Goal: Task Accomplishment & Management: Use online tool/utility

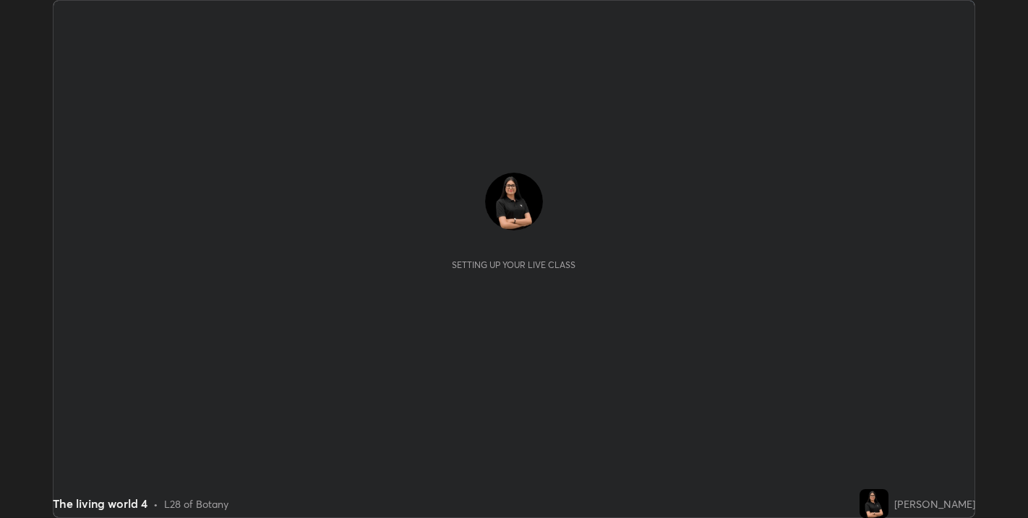
scroll to position [518, 1028]
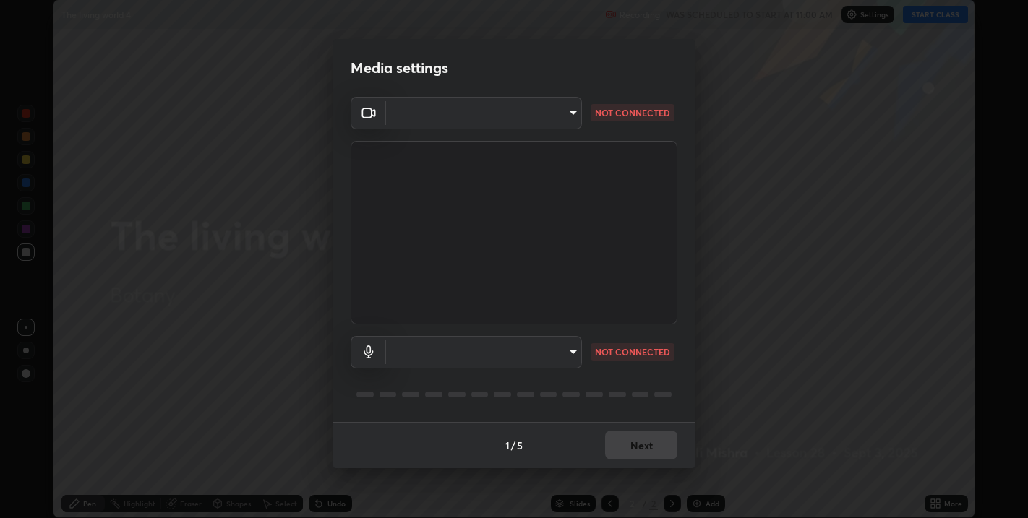
type input "67417adfccfa8b42c30ef4407fe4a6c493a28e79373338af571501226f50bce5"
click at [551, 117] on body "Erase all The living world 4 Recording WAS SCHEDULED TO START AT 11:00 AM Setti…" at bounding box center [514, 259] width 1028 height 518
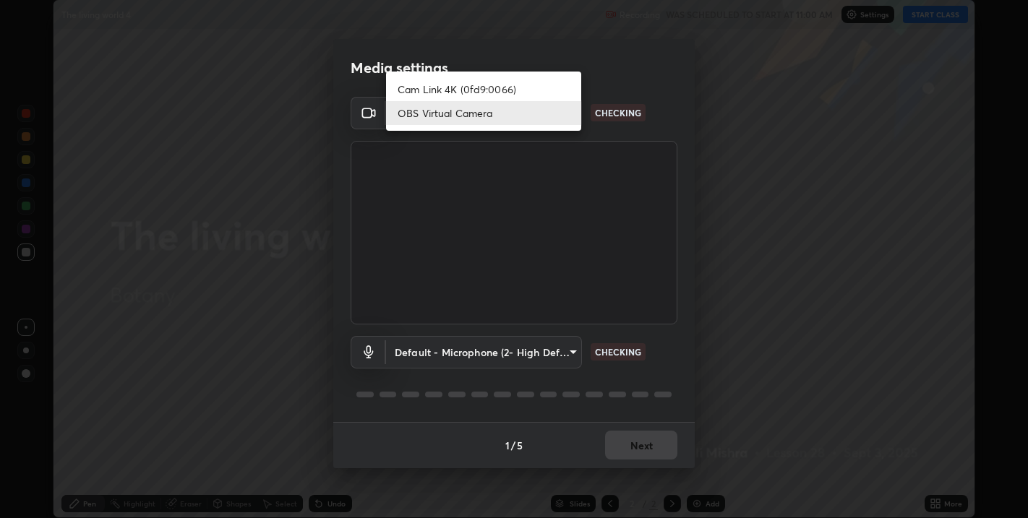
click at [523, 107] on li "OBS Virtual Camera" at bounding box center [483, 113] width 195 height 24
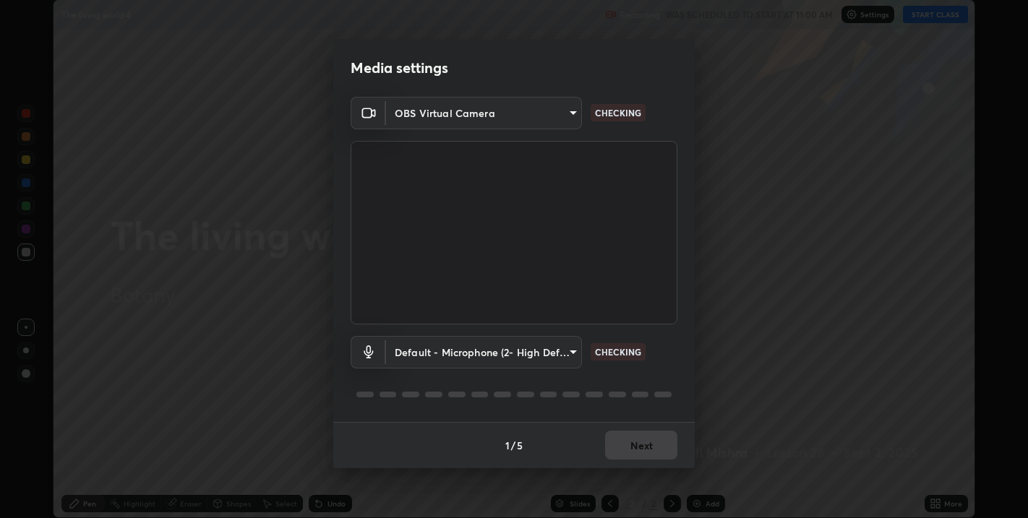
click at [469, 351] on body "Erase all The living world 4 Recording WAS SCHEDULED TO START AT 11:00 AM Setti…" at bounding box center [514, 259] width 1028 height 518
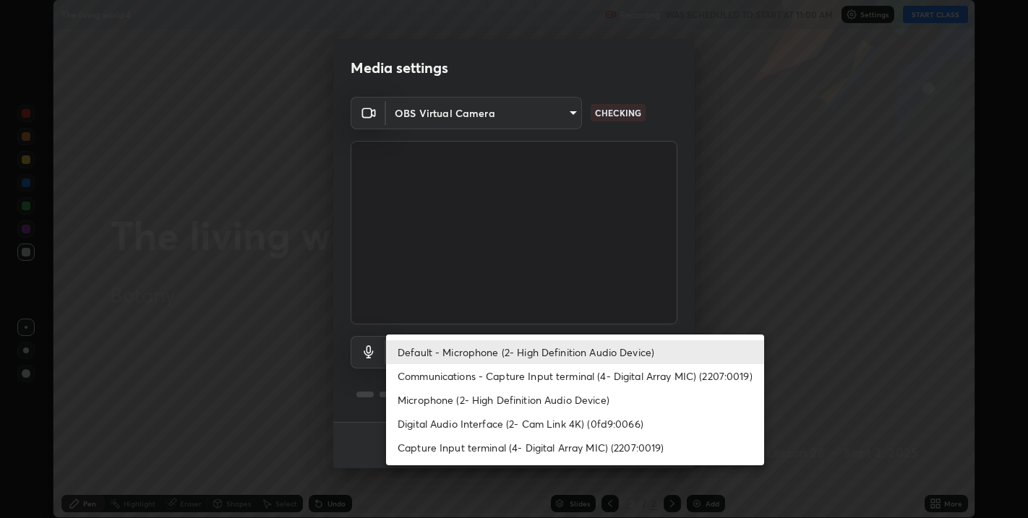
click at [524, 351] on li "Default - Microphone (2- High Definition Audio Device)" at bounding box center [575, 352] width 378 height 24
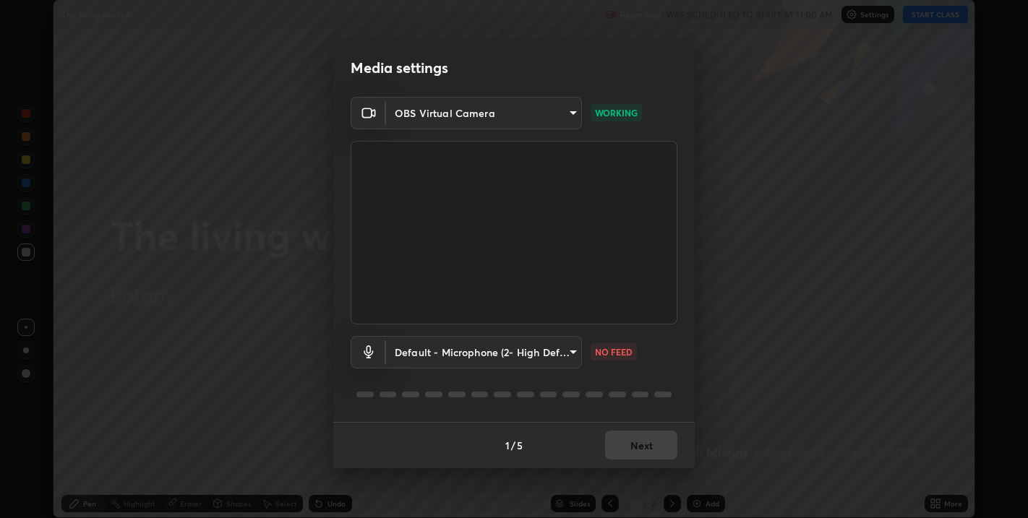
click at [565, 351] on body "Erase all The living world 4 Recording WAS SCHEDULED TO START AT 11:00 AM Setti…" at bounding box center [514, 259] width 1028 height 518
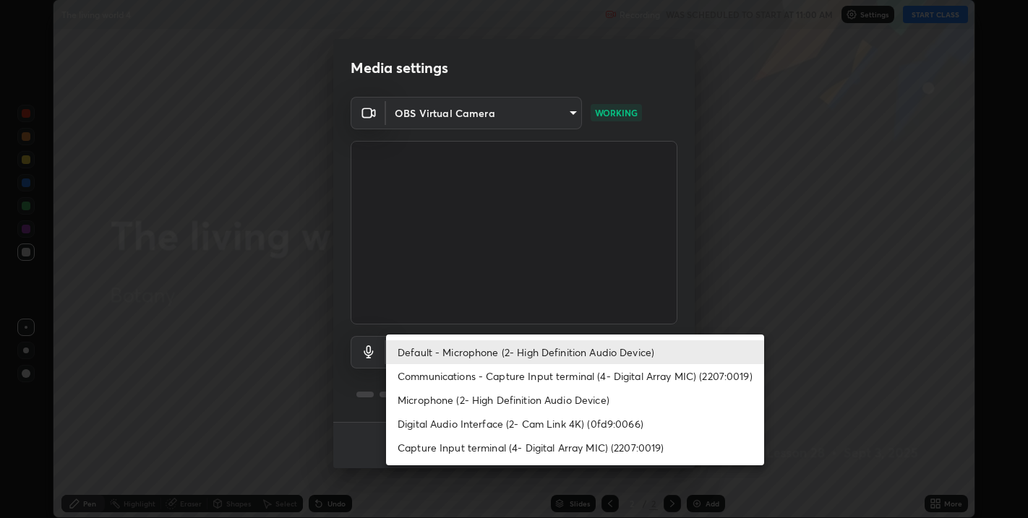
click at [551, 442] on li "Capture Input terminal (4- Digital Array MIC) (2207:0019)" at bounding box center [575, 448] width 378 height 24
type input "4236dfd91d8c7cc9e00aea6f2d0ce4d38b38b07103a583369070049fe9042871"
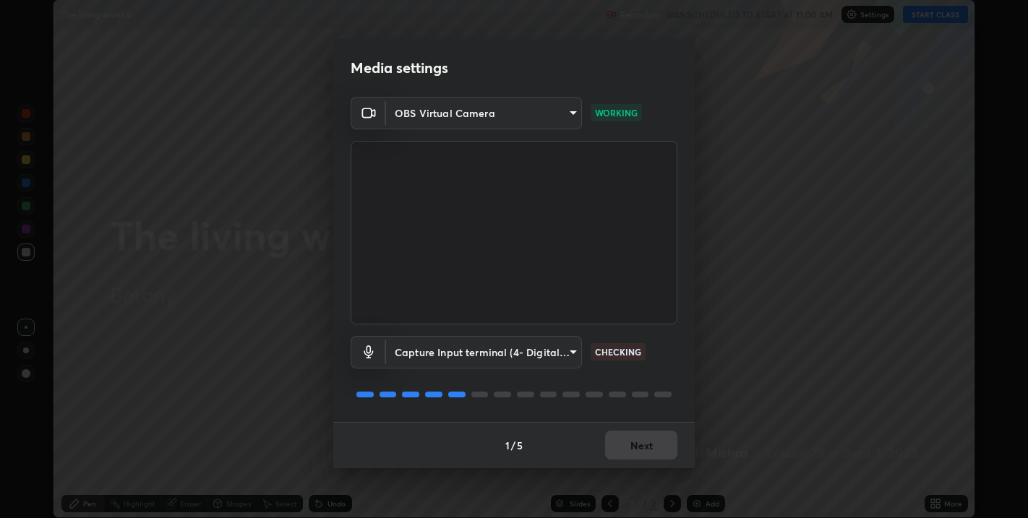
click at [636, 445] on div "1 / 5 Next" at bounding box center [513, 445] width 361 height 46
click at [639, 446] on button "Next" at bounding box center [641, 445] width 72 height 29
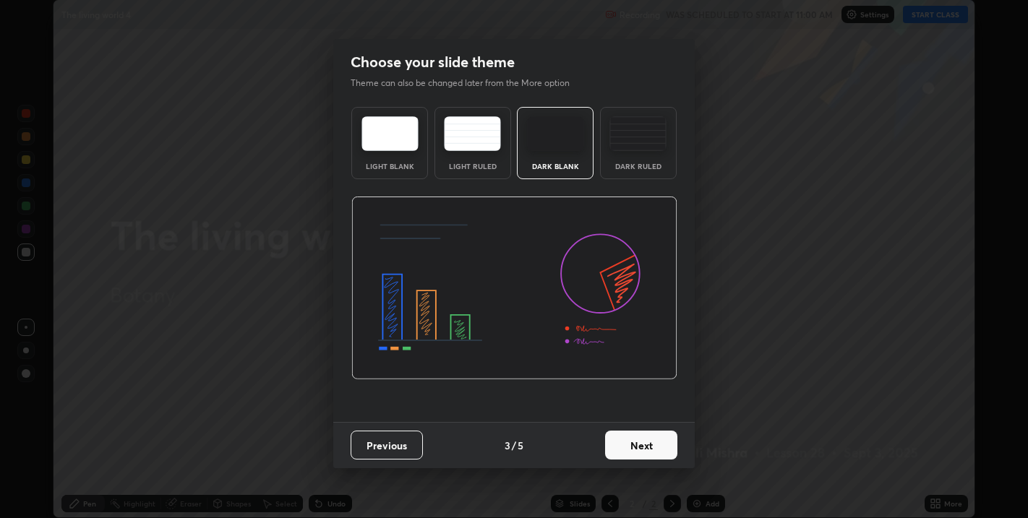
click at [658, 449] on button "Next" at bounding box center [641, 445] width 72 height 29
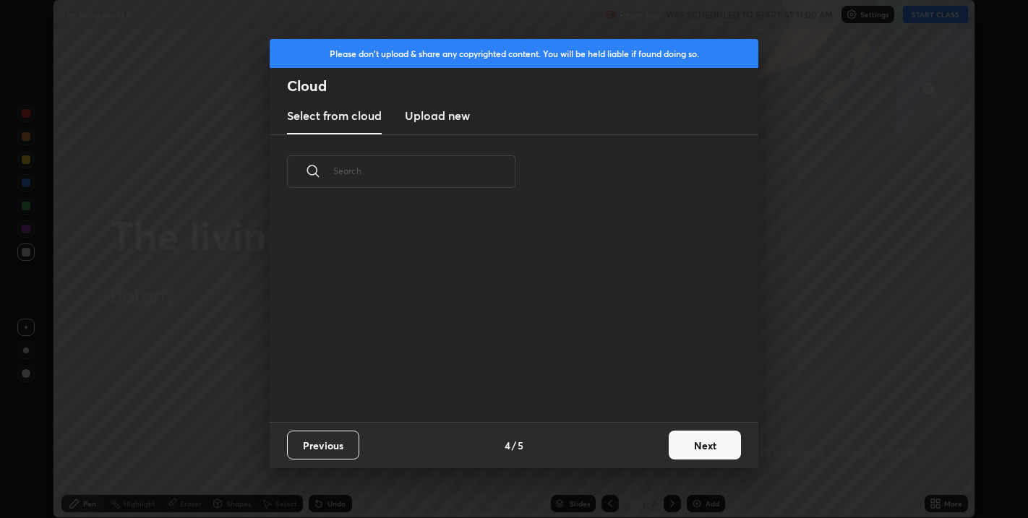
click at [687, 447] on button "Next" at bounding box center [705, 445] width 72 height 29
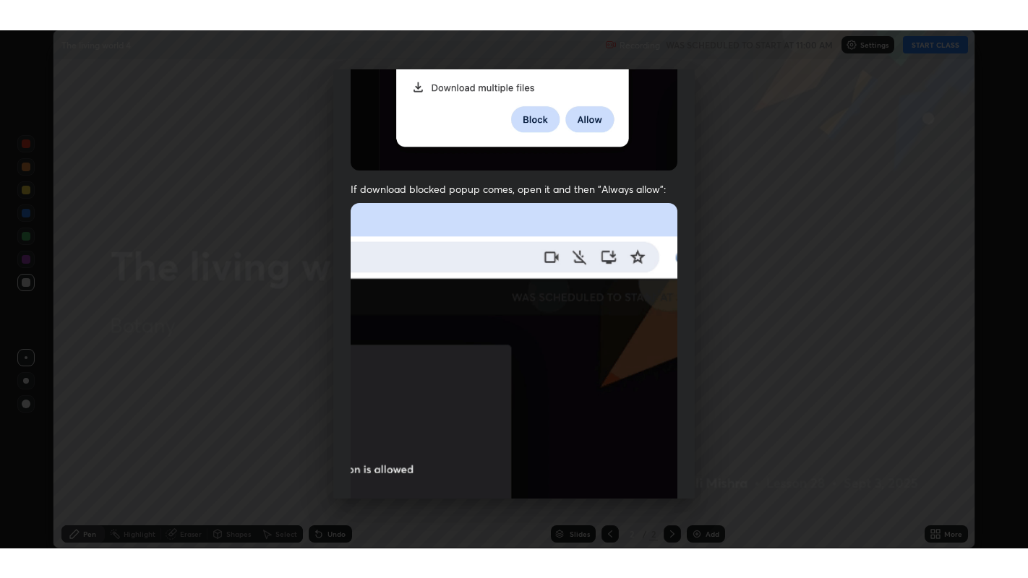
scroll to position [293, 0]
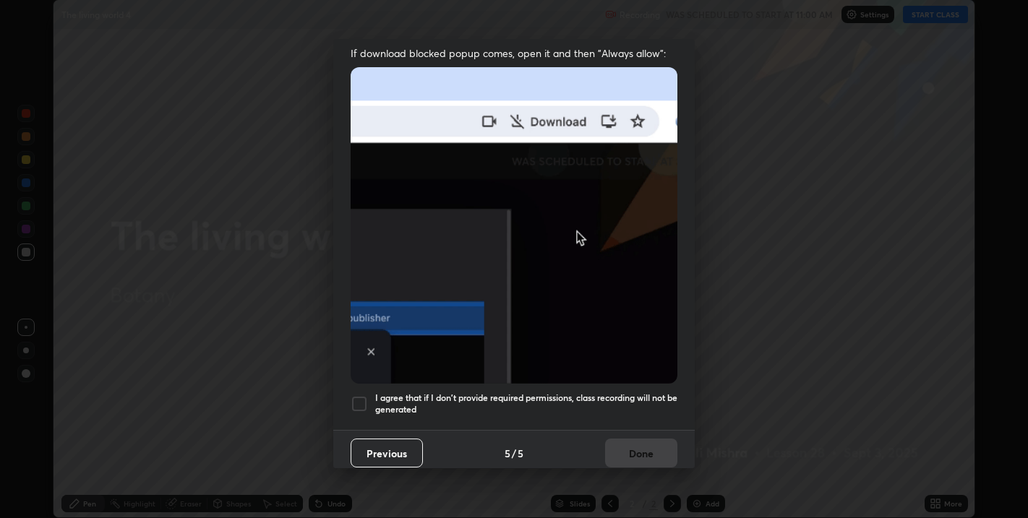
click at [358, 397] on div at bounding box center [359, 403] width 17 height 17
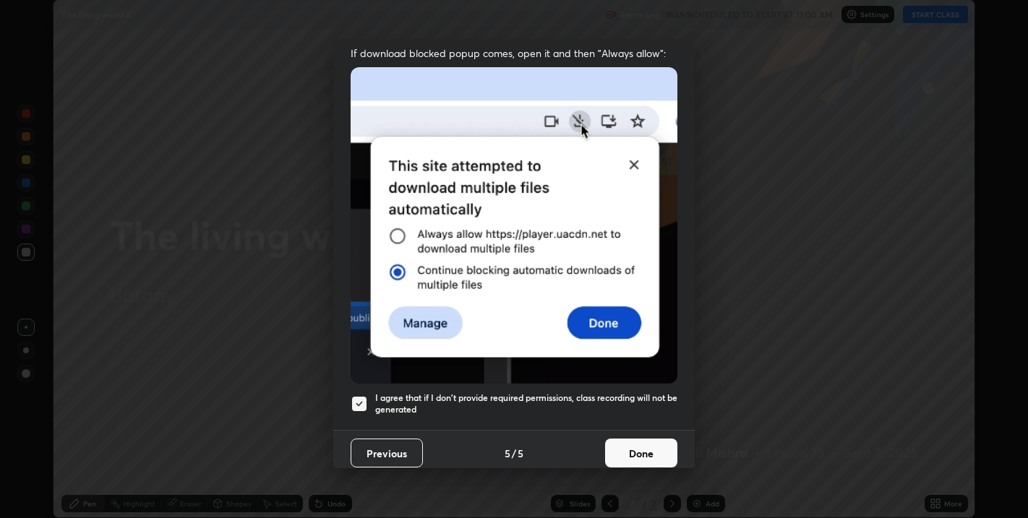
click at [625, 439] on button "Done" at bounding box center [641, 453] width 72 height 29
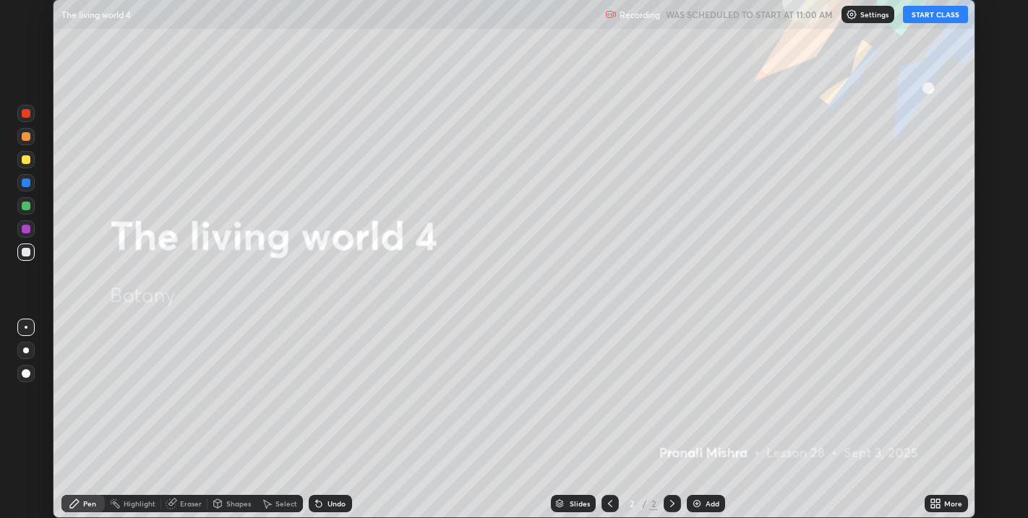
click at [919, 19] on button "START CLASS" at bounding box center [935, 14] width 65 height 17
click at [954, 504] on div "More" at bounding box center [953, 503] width 18 height 7
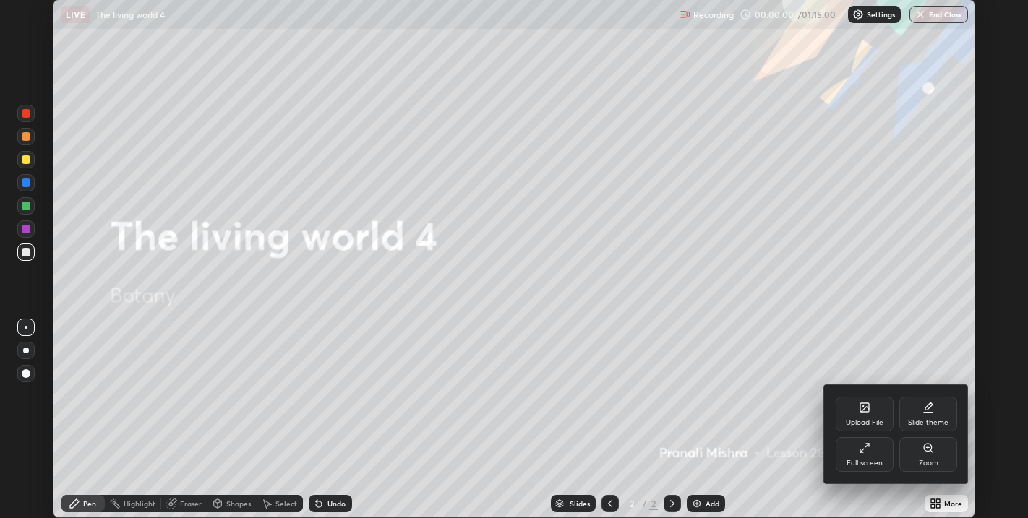
click at [877, 451] on div "Full screen" at bounding box center [865, 454] width 58 height 35
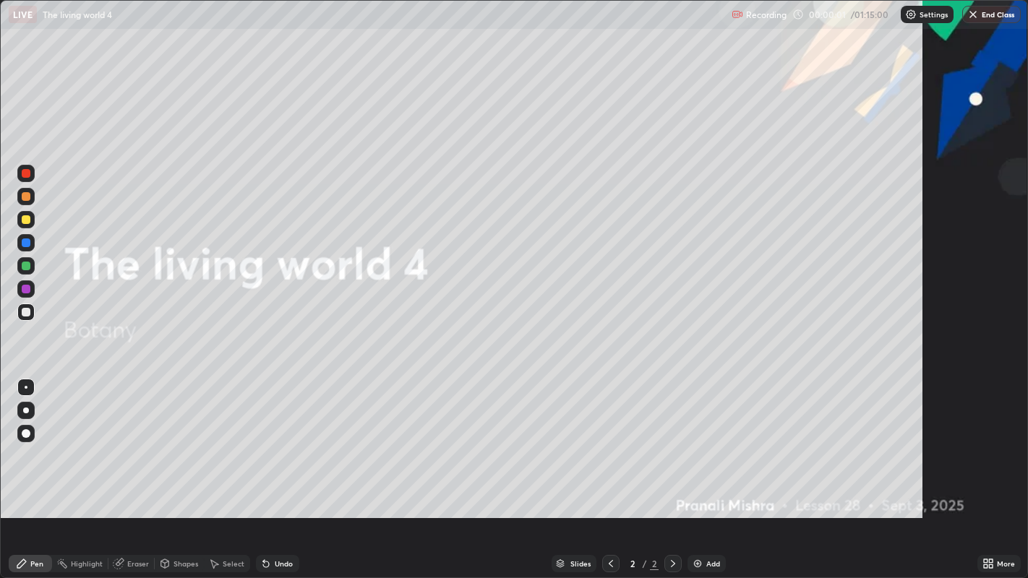
scroll to position [578, 1028]
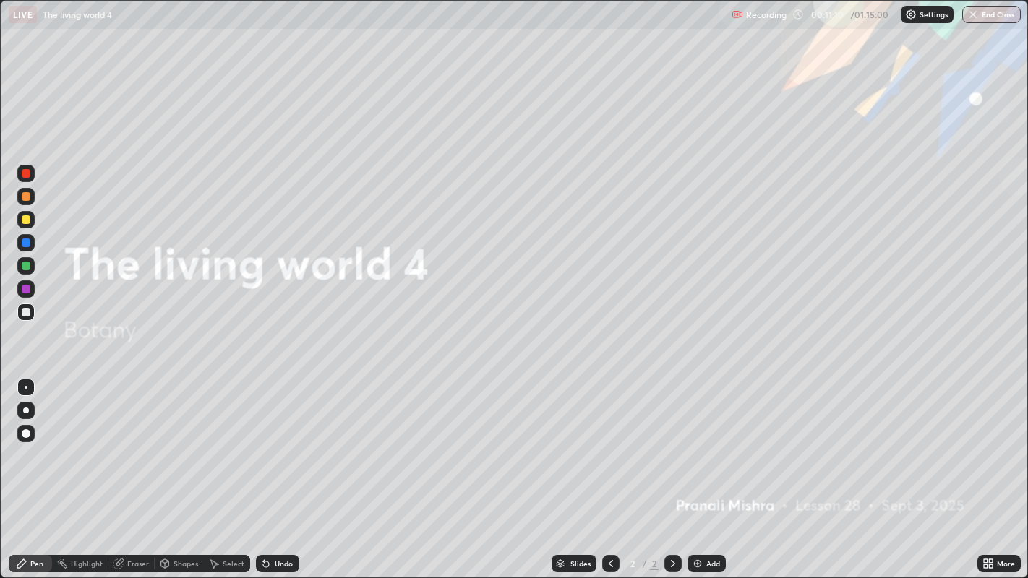
click at [711, 517] on div "Add" at bounding box center [713, 563] width 14 height 7
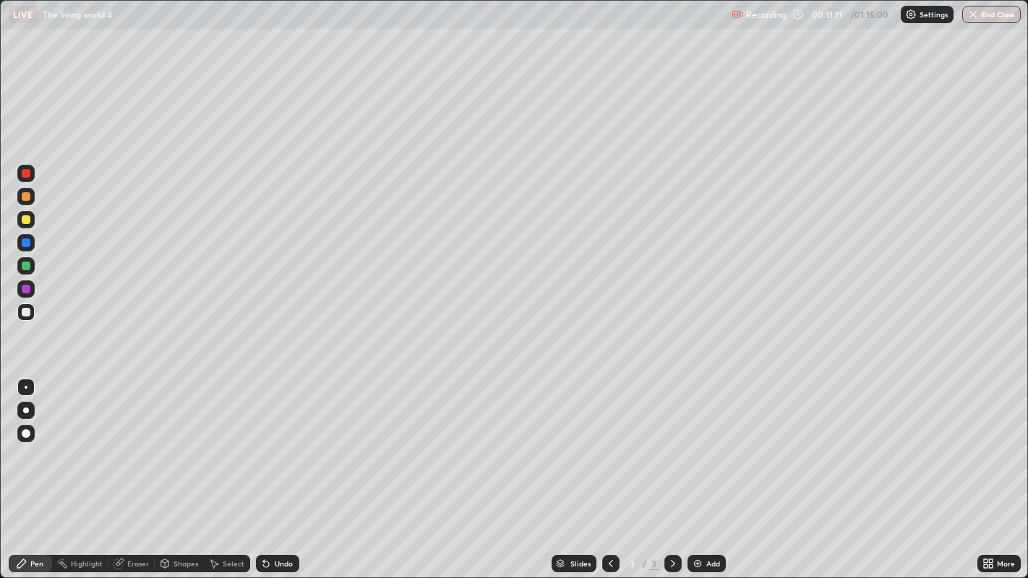
click at [27, 220] on div at bounding box center [26, 219] width 9 height 9
click at [27, 312] on div at bounding box center [26, 312] width 9 height 9
click at [29, 218] on div at bounding box center [26, 219] width 9 height 9
click at [28, 442] on div at bounding box center [25, 433] width 17 height 17
click at [32, 265] on div at bounding box center [25, 265] width 17 height 17
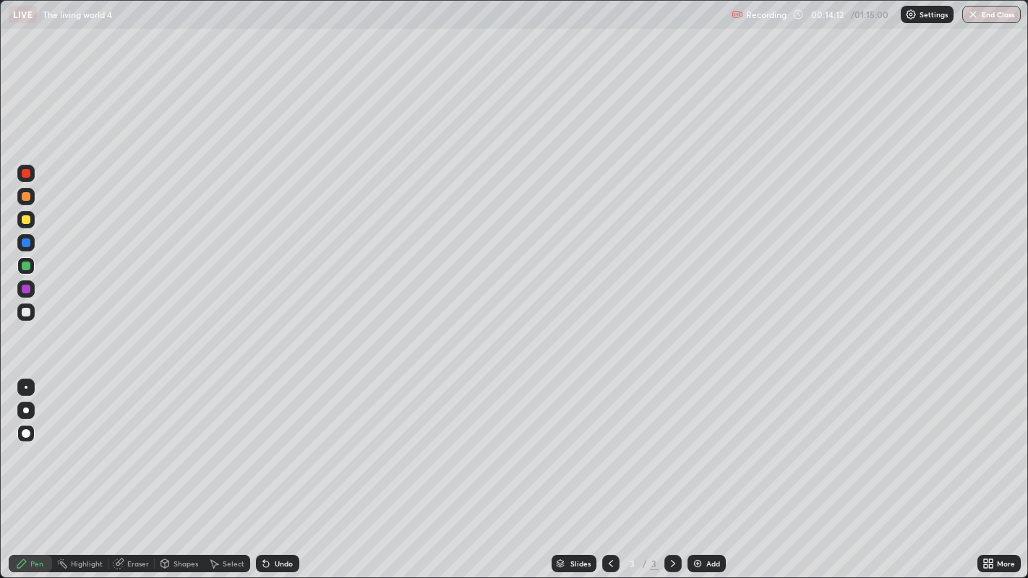
click at [25, 410] on div at bounding box center [26, 411] width 6 height 6
click at [282, 517] on div "Undo" at bounding box center [277, 563] width 43 height 17
click at [285, 517] on div "Undo" at bounding box center [284, 563] width 18 height 7
click at [721, 517] on div "Add" at bounding box center [706, 563] width 38 height 17
click at [25, 196] on div at bounding box center [26, 196] width 9 height 9
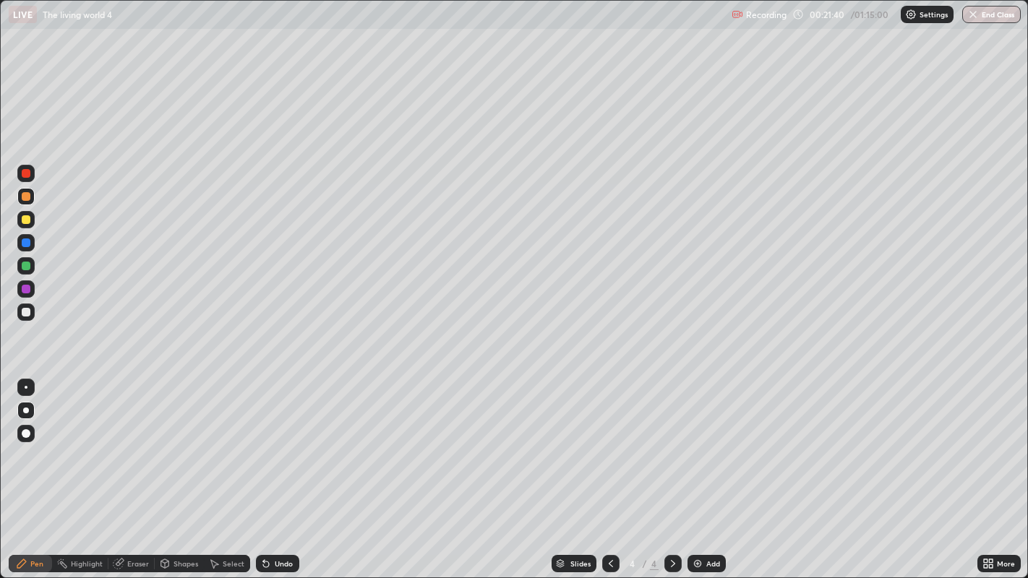
click at [27, 265] on div at bounding box center [26, 266] width 9 height 9
click at [27, 197] on div at bounding box center [26, 196] width 9 height 9
click at [135, 517] on div "Eraser" at bounding box center [138, 563] width 22 height 7
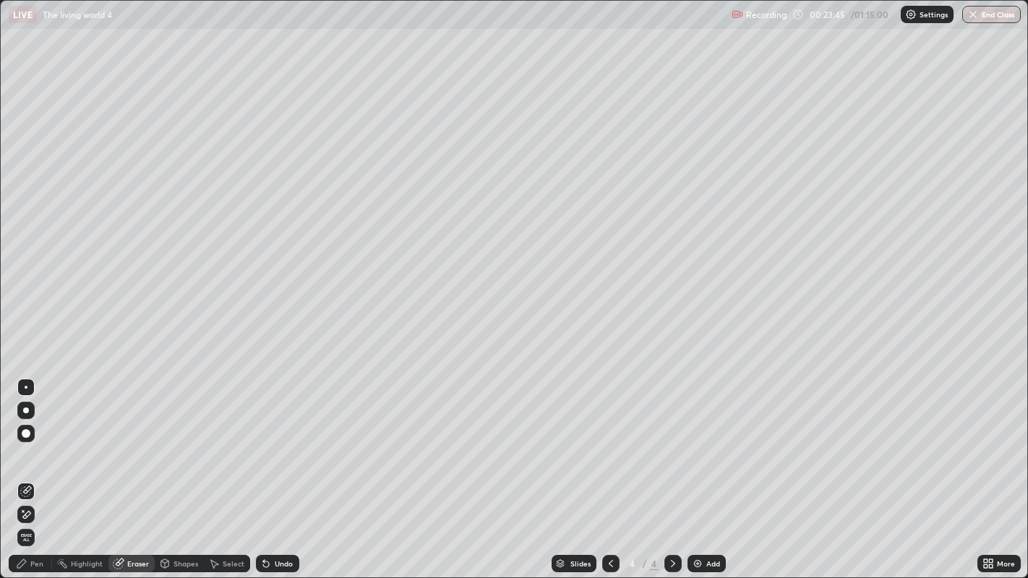
click at [22, 511] on icon at bounding box center [22, 510] width 1 height 1
click at [46, 517] on div "Pen" at bounding box center [30, 563] width 43 height 17
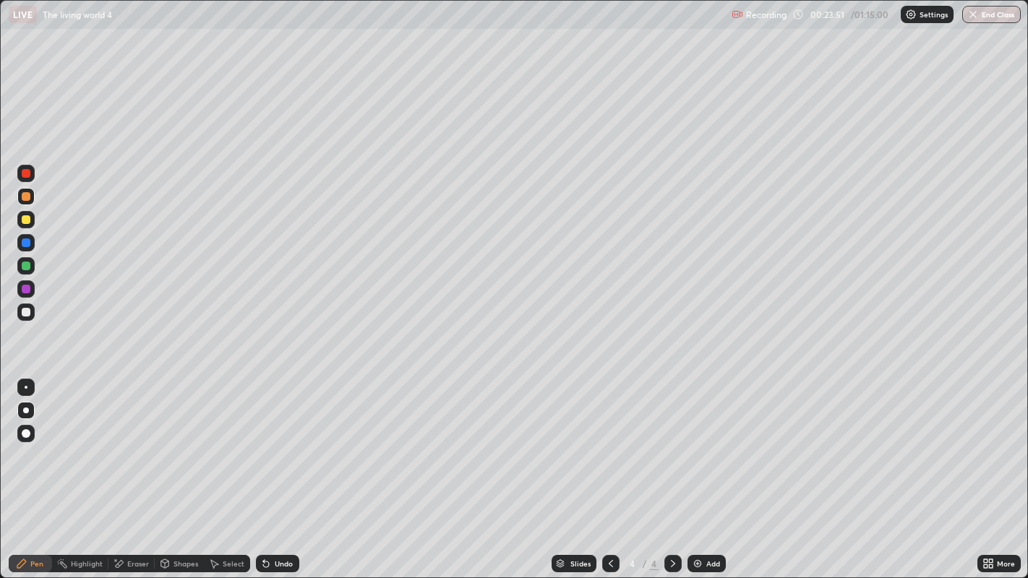
click at [29, 268] on div at bounding box center [26, 266] width 9 height 9
click at [609, 517] on icon at bounding box center [611, 564] width 12 height 12
click at [714, 517] on div "Add" at bounding box center [713, 563] width 14 height 7
click at [28, 199] on div at bounding box center [26, 196] width 9 height 9
click at [288, 517] on div "Undo" at bounding box center [284, 563] width 18 height 7
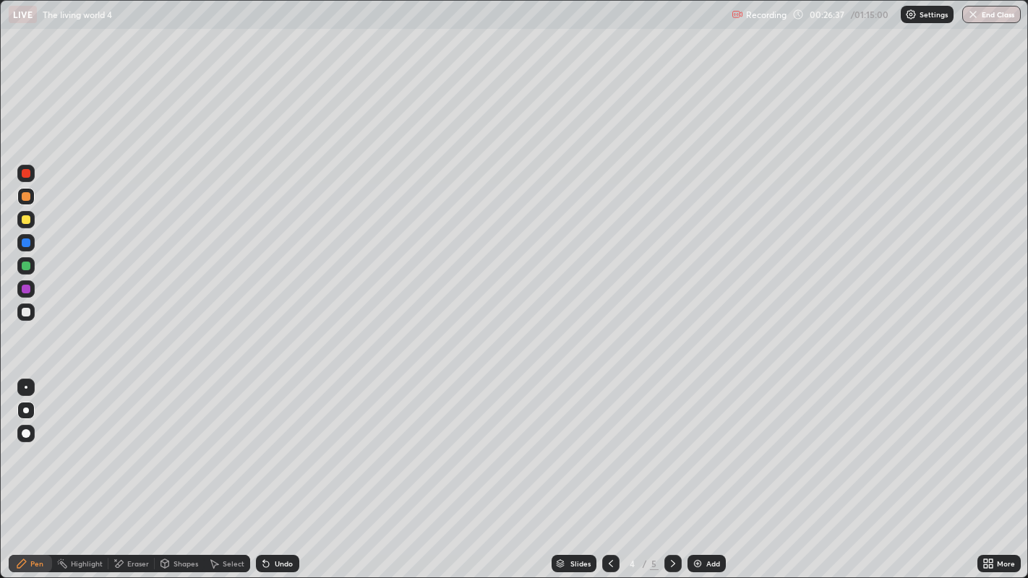
click at [283, 517] on div "Undo" at bounding box center [277, 563] width 43 height 17
click at [280, 517] on div "Undo" at bounding box center [277, 563] width 43 height 17
click at [280, 517] on div "Undo" at bounding box center [284, 563] width 18 height 7
click at [279, 517] on div "Undo" at bounding box center [284, 563] width 18 height 7
click at [280, 517] on div "Undo" at bounding box center [284, 563] width 18 height 7
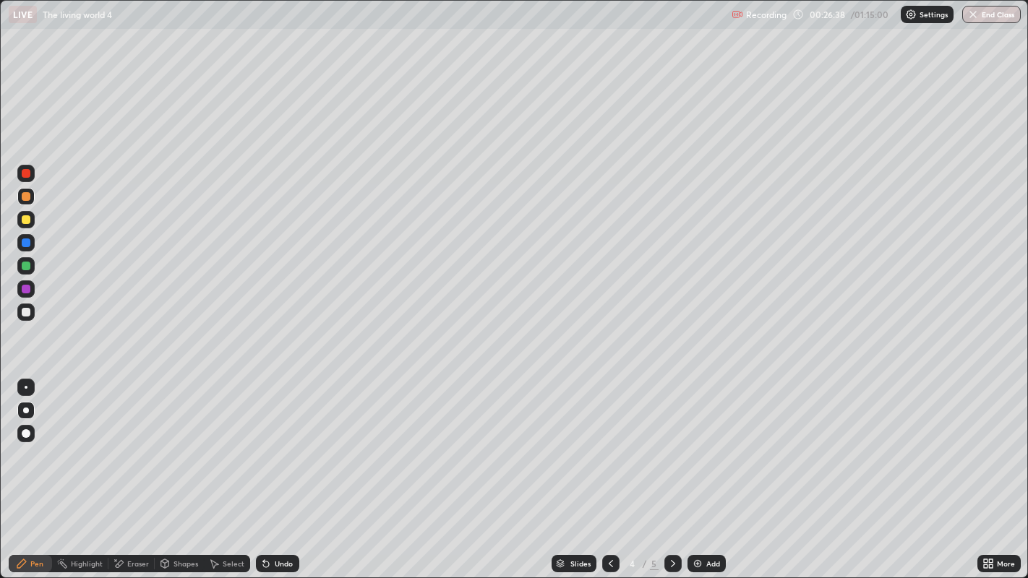
click at [277, 517] on div "Undo" at bounding box center [277, 563] width 43 height 17
click at [26, 312] on div at bounding box center [26, 312] width 9 height 9
click at [270, 517] on div "Undo" at bounding box center [277, 563] width 43 height 17
click at [272, 517] on div "Undo" at bounding box center [277, 563] width 43 height 17
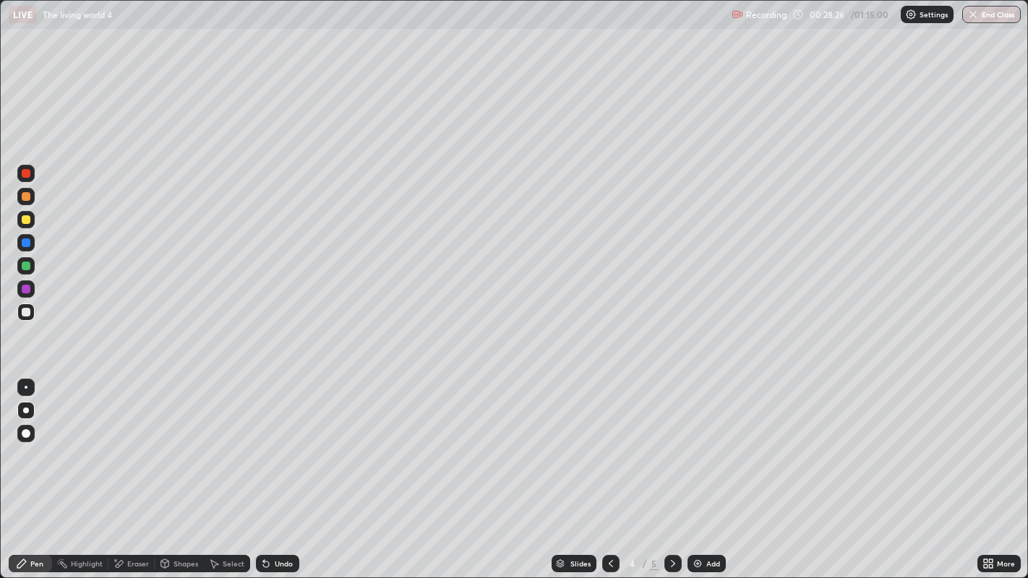
click at [272, 517] on div "Undo" at bounding box center [277, 563] width 43 height 17
click at [605, 517] on div at bounding box center [610, 563] width 17 height 17
click at [609, 517] on icon at bounding box center [611, 563] width 4 height 7
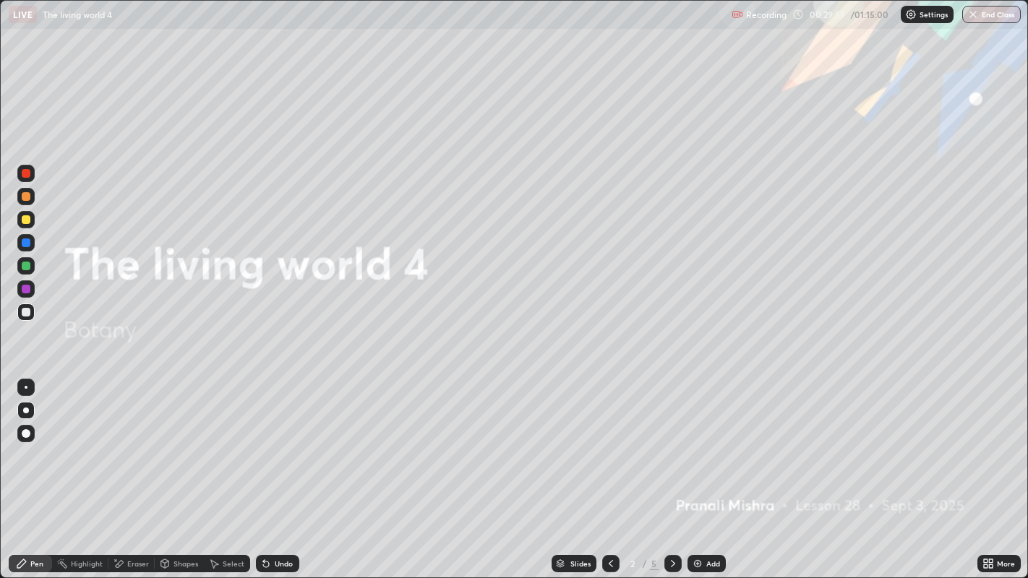
click at [669, 517] on icon at bounding box center [673, 564] width 12 height 12
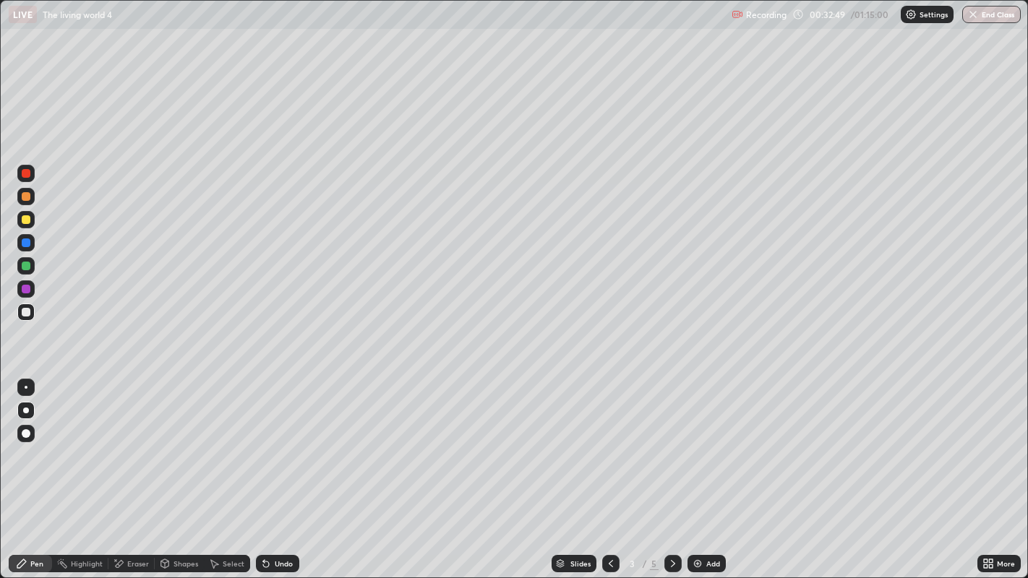
click at [671, 517] on icon at bounding box center [673, 563] width 4 height 7
click at [671, 517] on icon at bounding box center [673, 564] width 12 height 12
click at [721, 517] on div "Add" at bounding box center [706, 563] width 38 height 17
click at [703, 517] on div "Add" at bounding box center [706, 563] width 38 height 17
click at [609, 517] on icon at bounding box center [611, 564] width 12 height 12
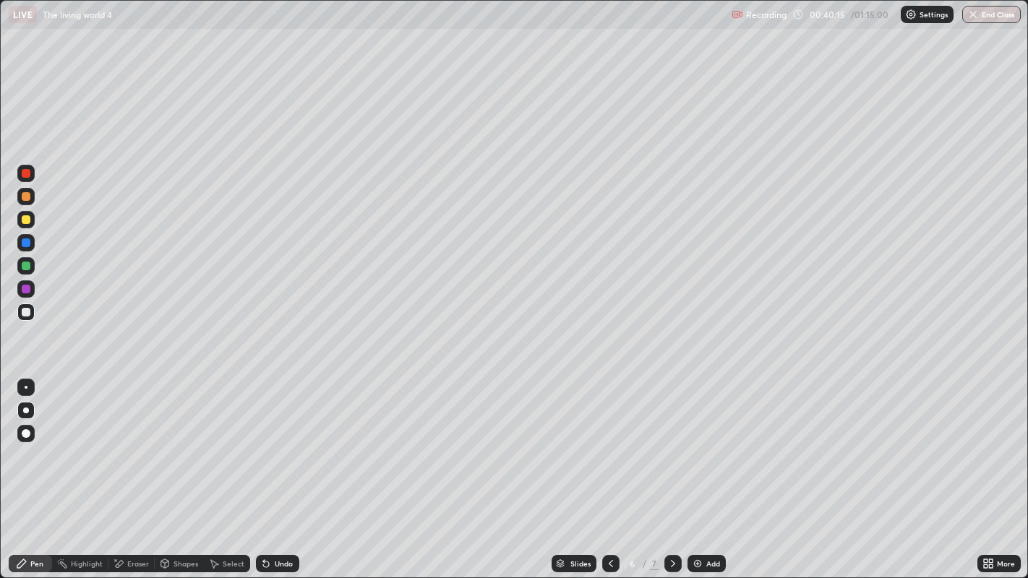
click at [608, 517] on div at bounding box center [610, 563] width 17 height 17
click at [671, 517] on icon at bounding box center [673, 564] width 12 height 12
click at [668, 517] on icon at bounding box center [673, 564] width 12 height 12
click at [704, 517] on div "Add" at bounding box center [706, 563] width 38 height 17
click at [609, 517] on icon at bounding box center [611, 564] width 12 height 12
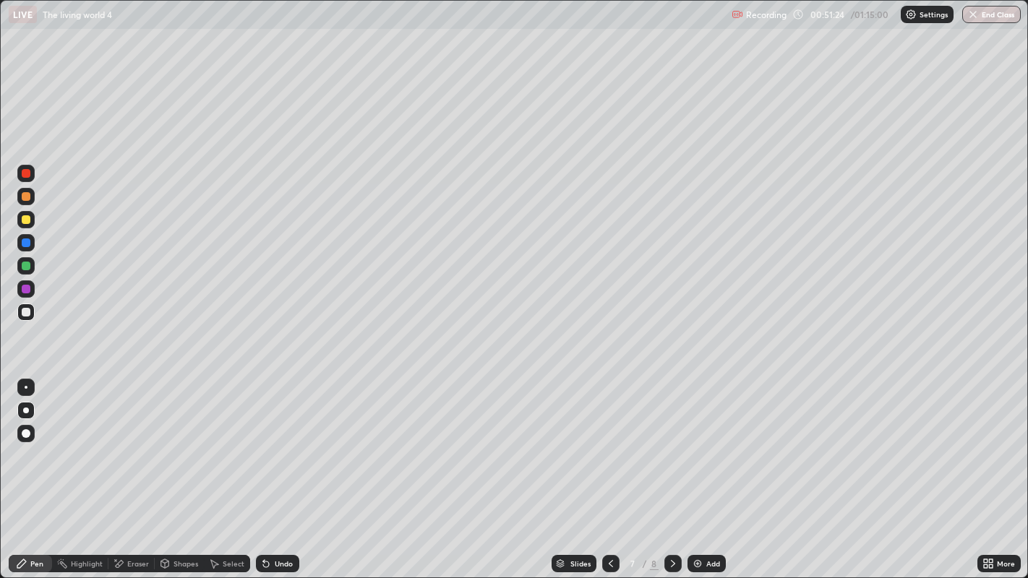
click at [671, 517] on icon at bounding box center [673, 564] width 12 height 12
click at [291, 517] on div "Undo" at bounding box center [274, 563] width 49 height 29
click at [702, 517] on div "Add" at bounding box center [706, 563] width 38 height 17
click at [27, 194] on div at bounding box center [26, 196] width 9 height 9
click at [283, 517] on div "Undo" at bounding box center [284, 563] width 18 height 7
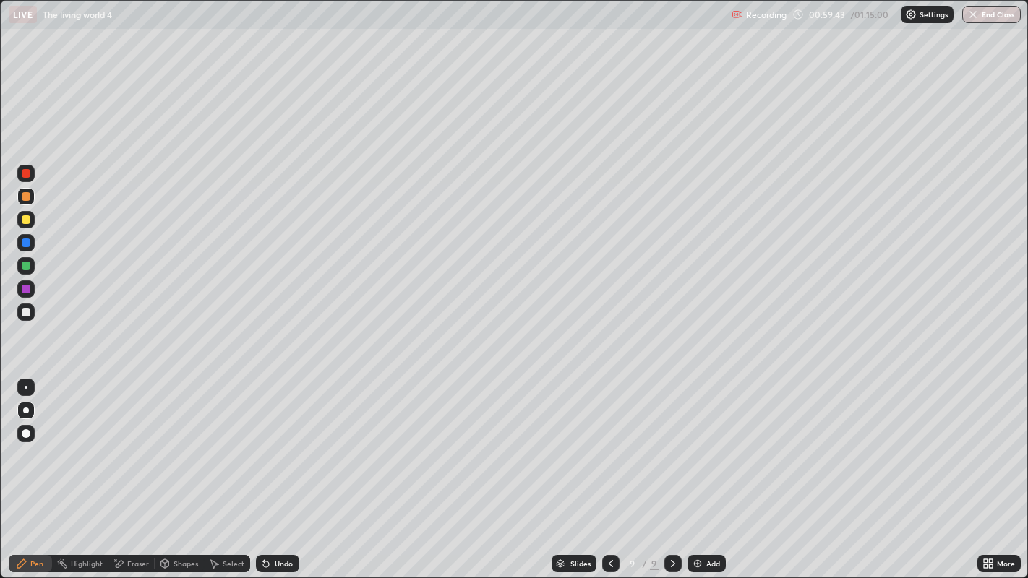
click at [27, 266] on div at bounding box center [26, 266] width 9 height 9
click at [1010, 517] on div "More" at bounding box center [1006, 563] width 18 height 7
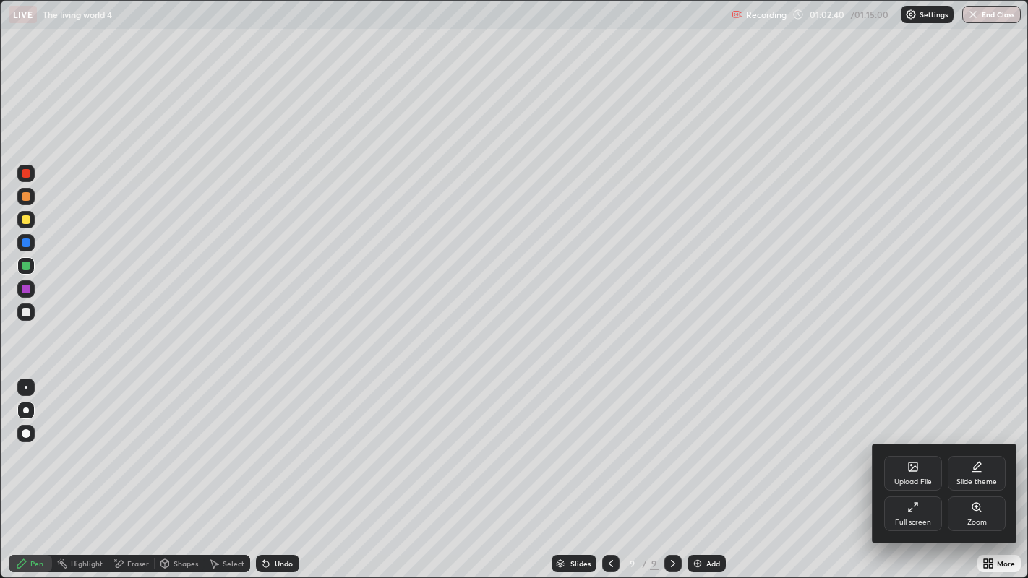
click at [918, 463] on icon at bounding box center [913, 467] width 12 height 12
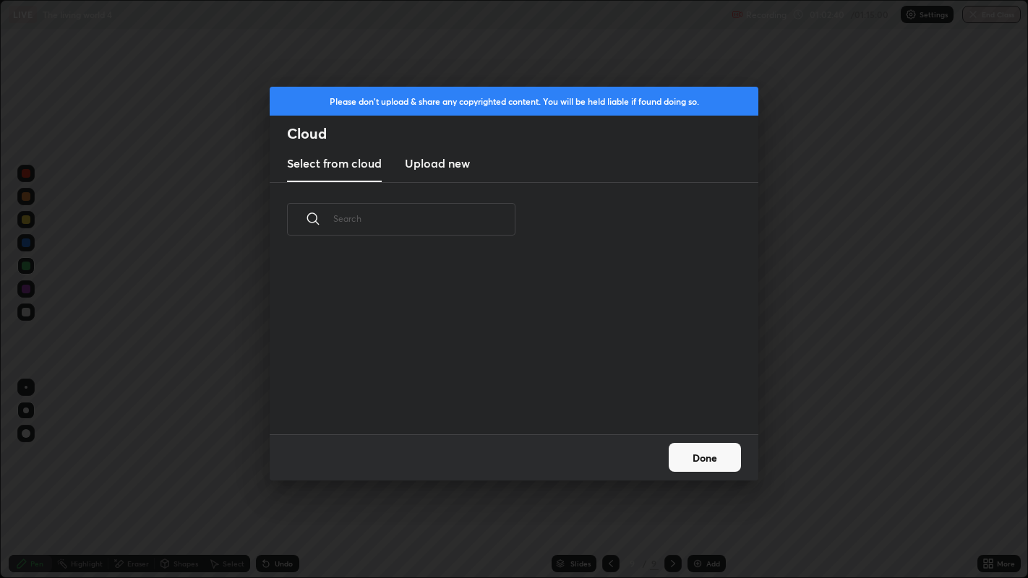
scroll to position [178, 464]
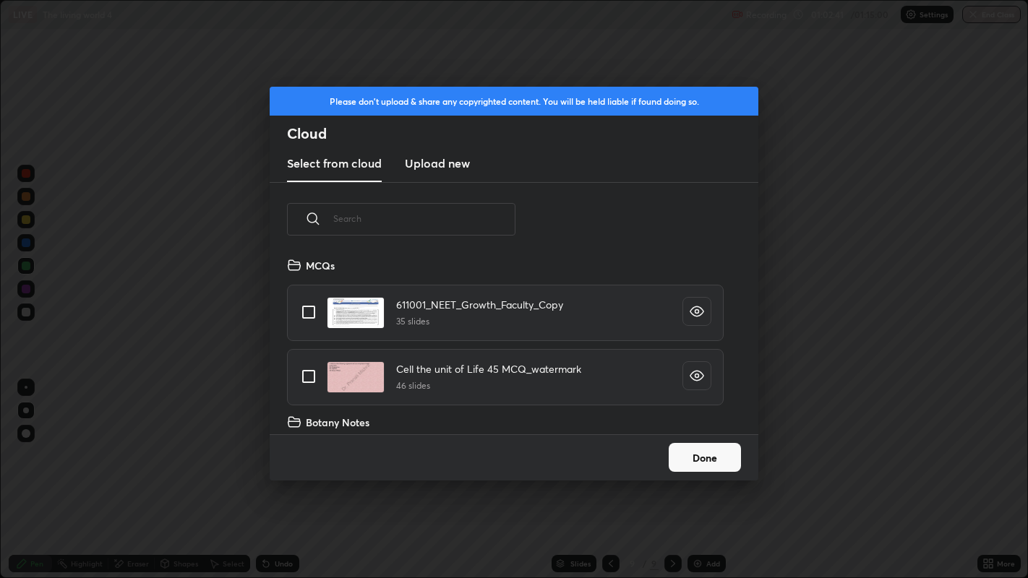
click at [481, 220] on input "text" at bounding box center [424, 218] width 182 height 61
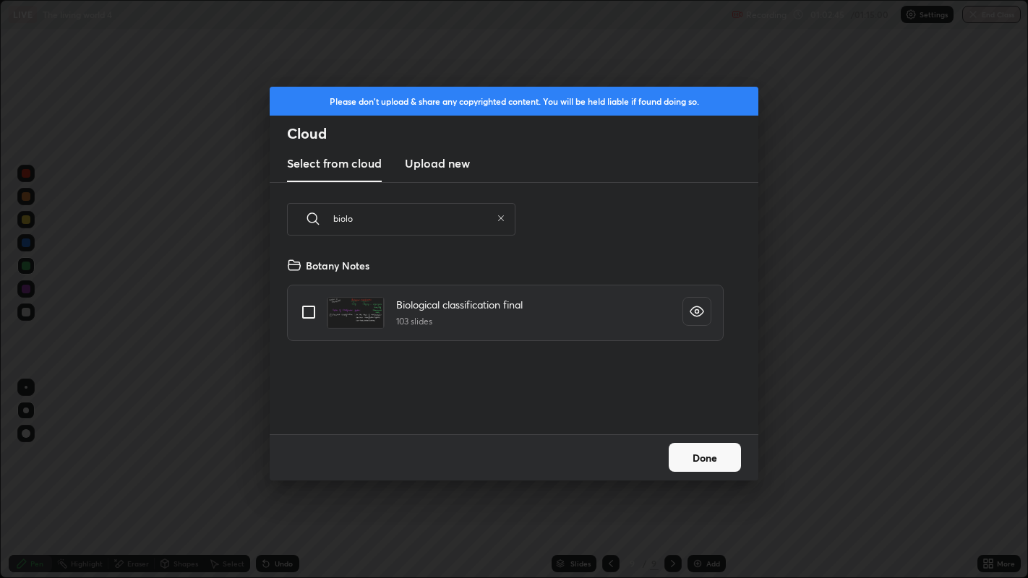
type input "biolo"
click at [308, 311] on input "grid" at bounding box center [308, 312] width 30 height 30
checkbox input "true"
click at [717, 458] on button "Done" at bounding box center [705, 457] width 72 height 29
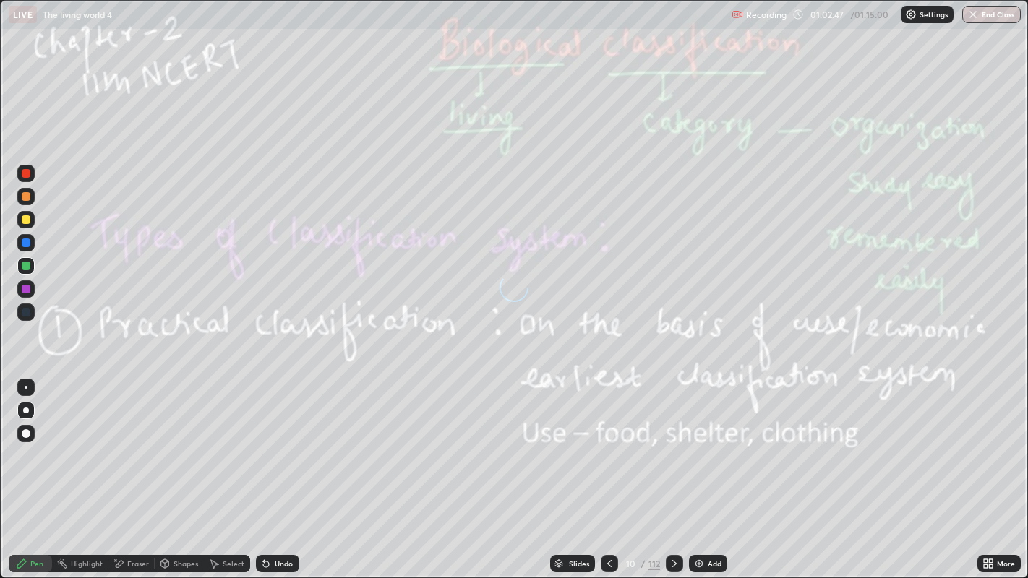
click at [653, 517] on div "112" at bounding box center [654, 563] width 12 height 13
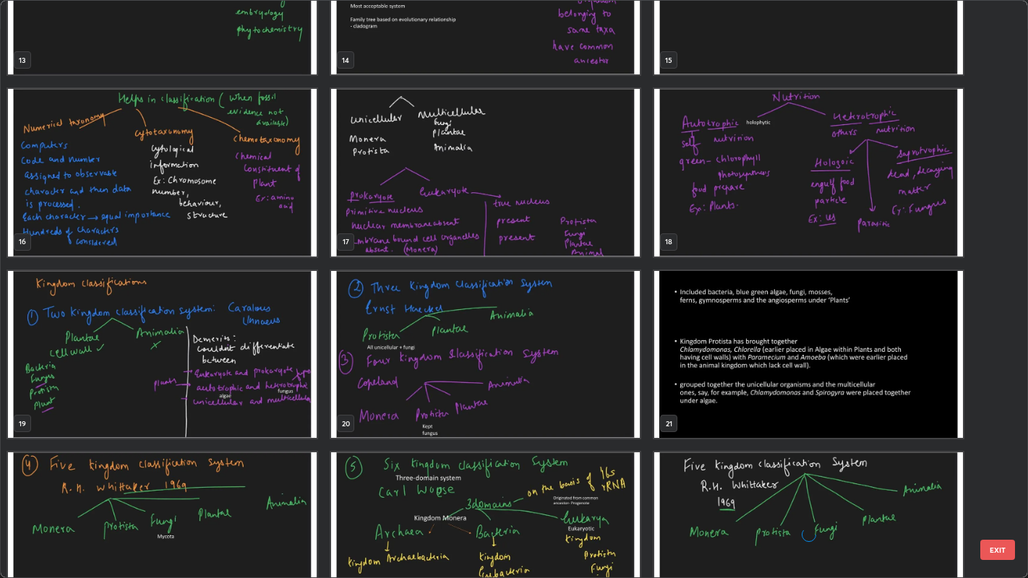
scroll to position [828, 0]
click at [290, 235] on img "grid" at bounding box center [162, 172] width 309 height 167
click at [283, 233] on img "grid" at bounding box center [162, 172] width 309 height 167
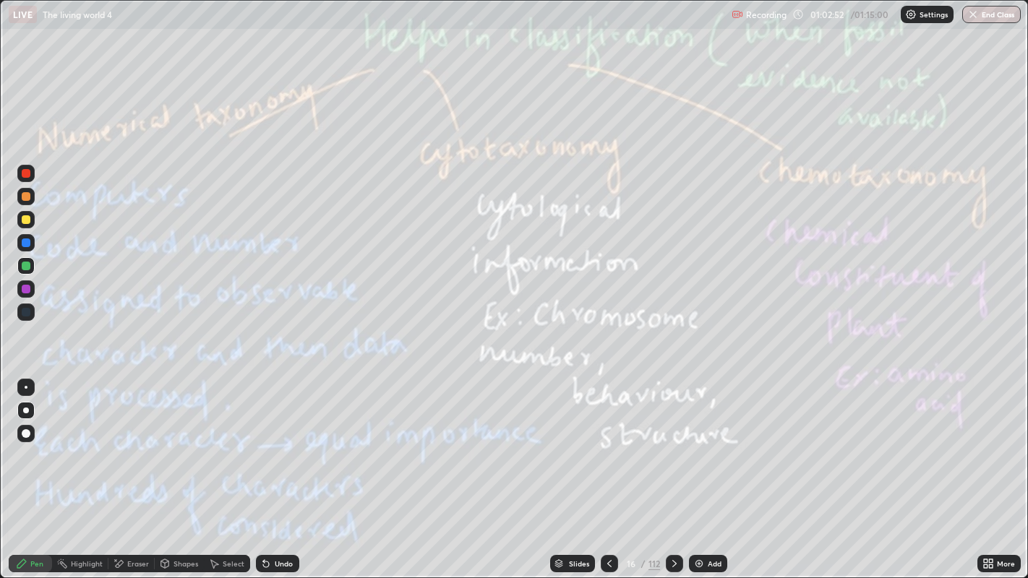
click at [280, 231] on img "grid" at bounding box center [162, 172] width 309 height 167
click at [218, 517] on icon at bounding box center [214, 564] width 12 height 12
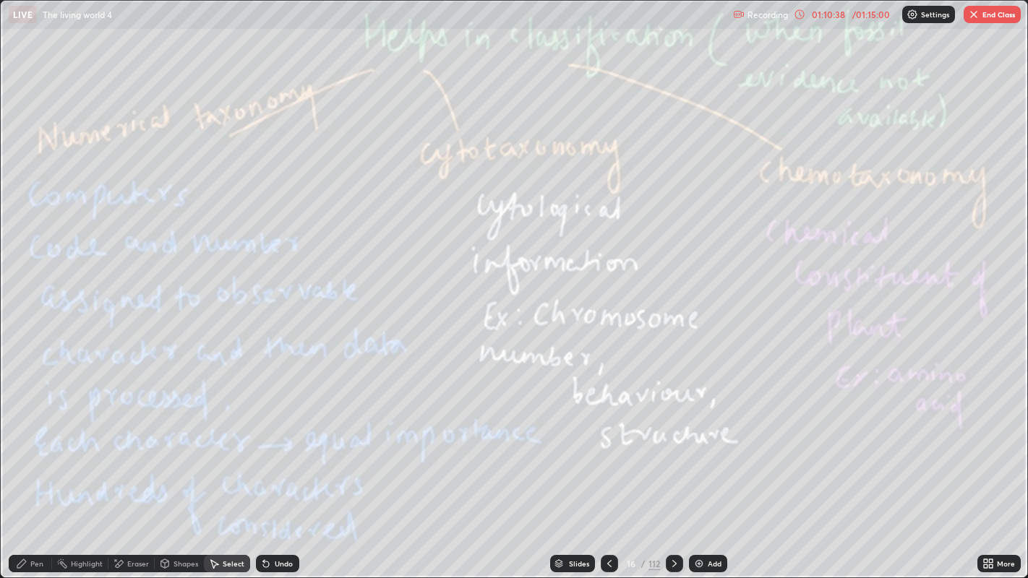
click at [673, 517] on icon at bounding box center [675, 564] width 12 height 12
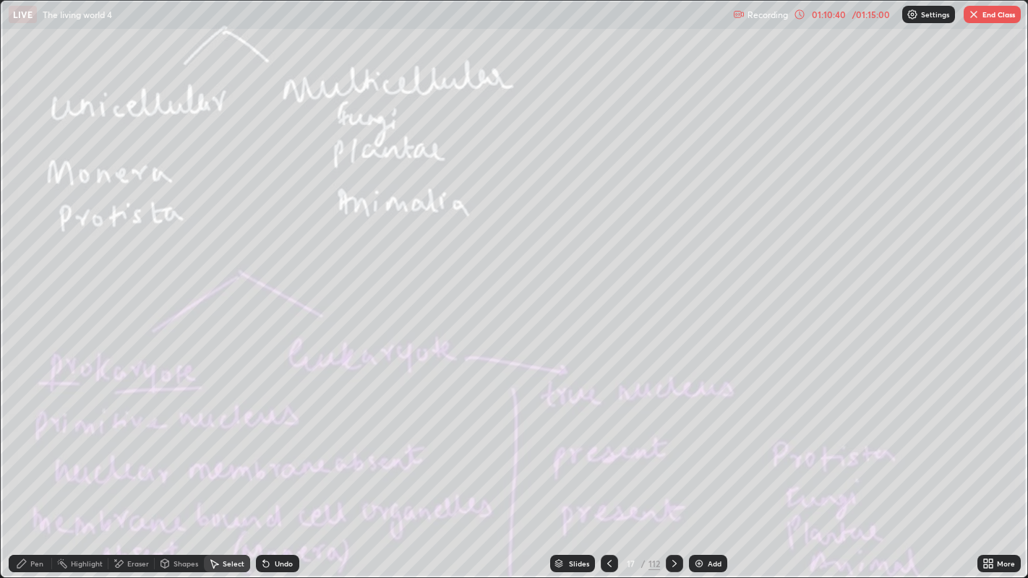
click at [752, 517] on div "0 ° Undo Copy Duplicate Duplicate to new slide Delete" at bounding box center [514, 289] width 1027 height 577
click at [988, 16] on button "End Class" at bounding box center [991, 14] width 57 height 17
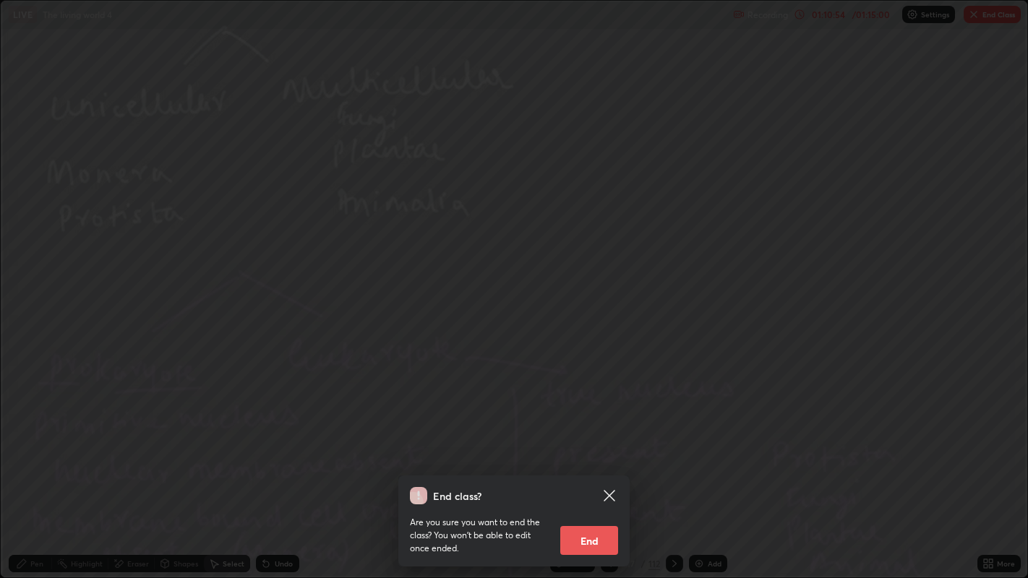
click at [692, 446] on div "End class? Are you sure you want to end the class? You won’t be able to edit on…" at bounding box center [514, 289] width 1028 height 578
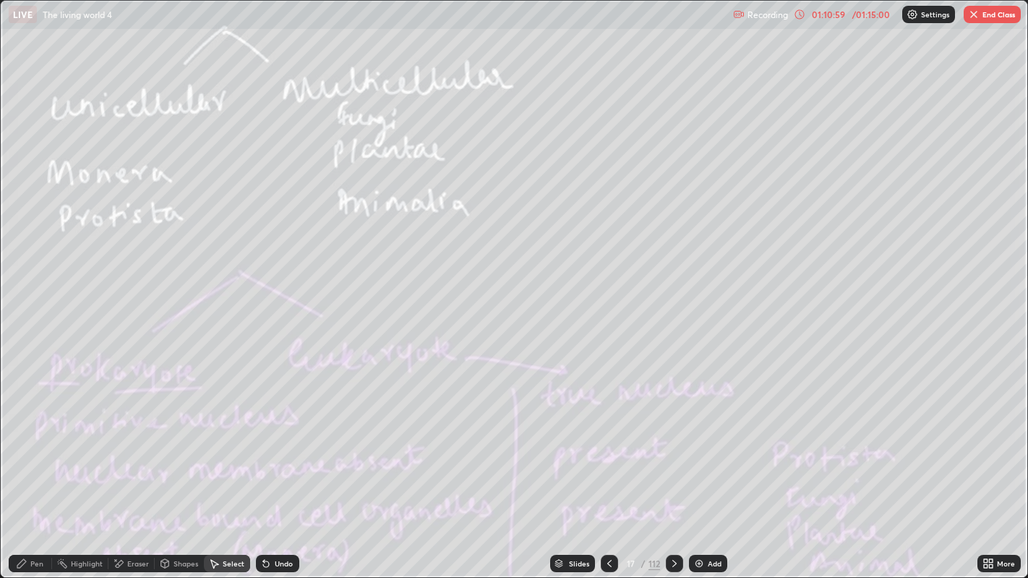
click at [700, 517] on img at bounding box center [699, 564] width 12 height 12
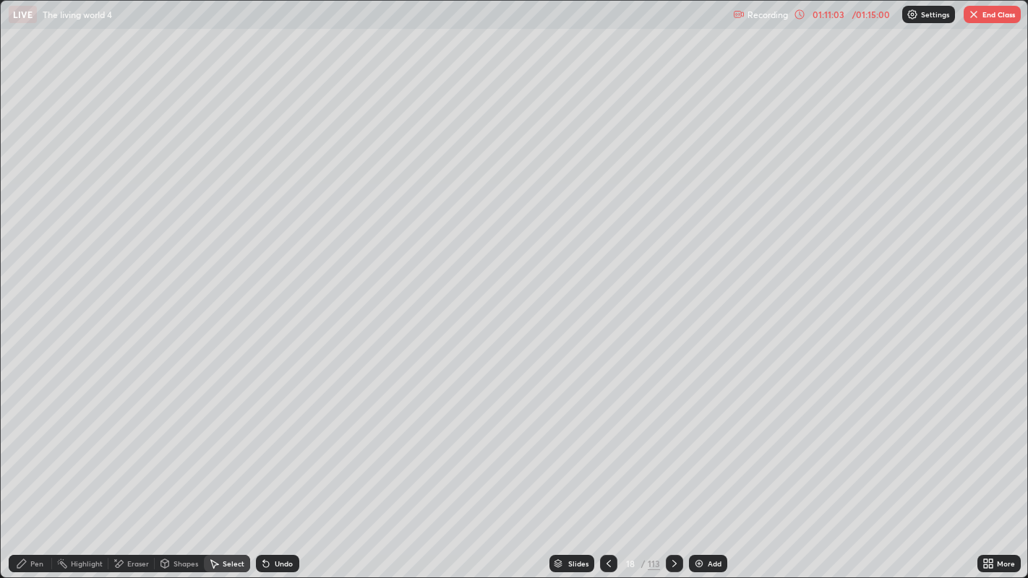
click at [607, 517] on icon at bounding box center [608, 563] width 4 height 7
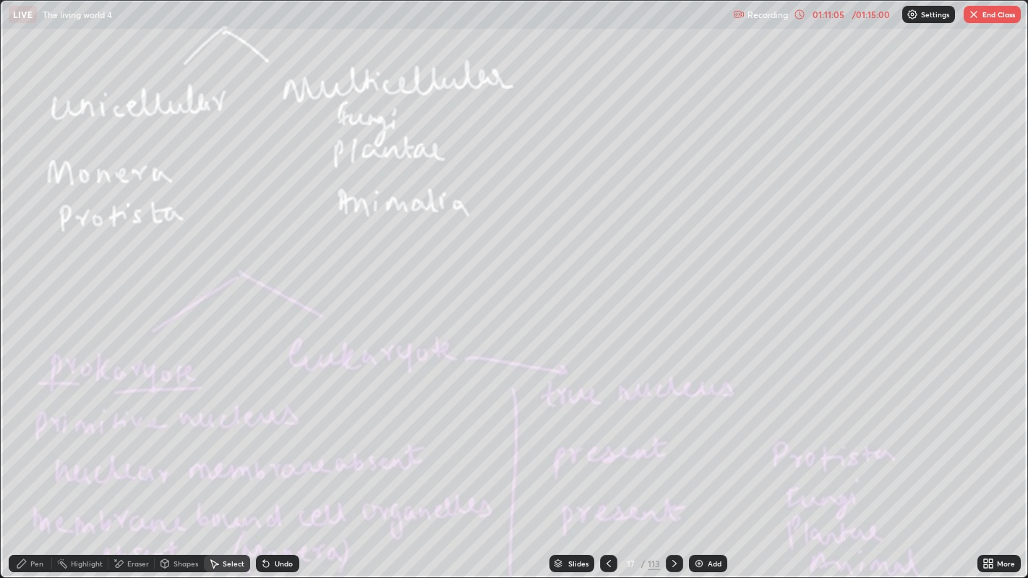
click at [607, 517] on icon at bounding box center [609, 564] width 12 height 12
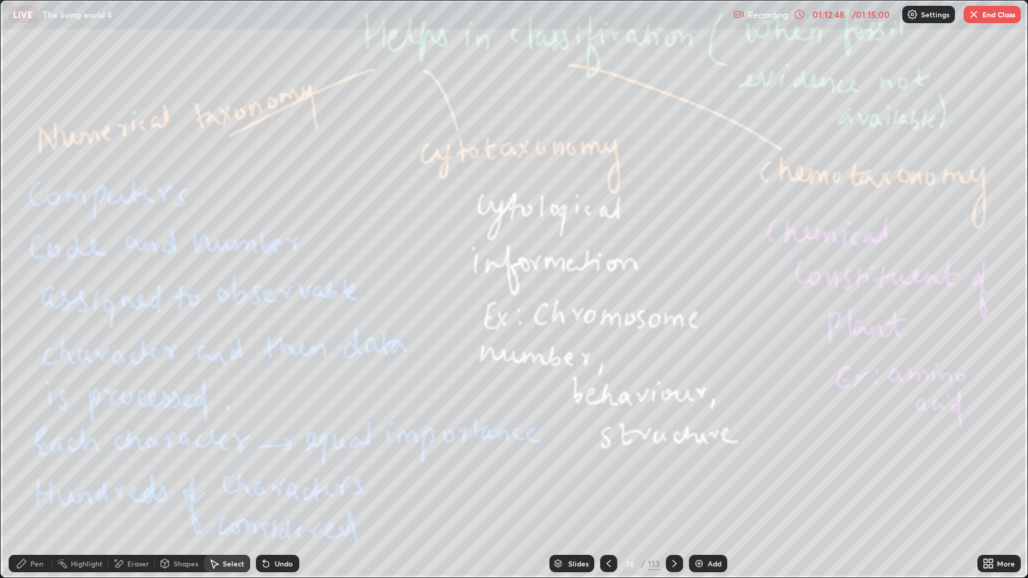
click at [1013, 134] on div "0 ° Undo Copy Duplicate Duplicate to new slide Delete" at bounding box center [514, 289] width 1027 height 577
click at [979, 14] on button "End Class" at bounding box center [991, 14] width 57 height 17
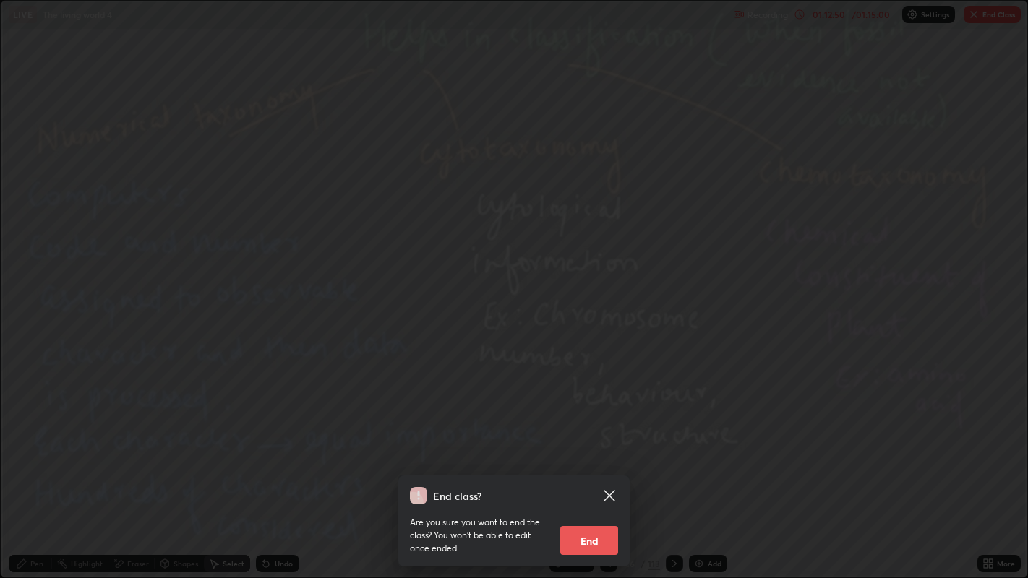
click at [606, 517] on button "End" at bounding box center [589, 540] width 58 height 29
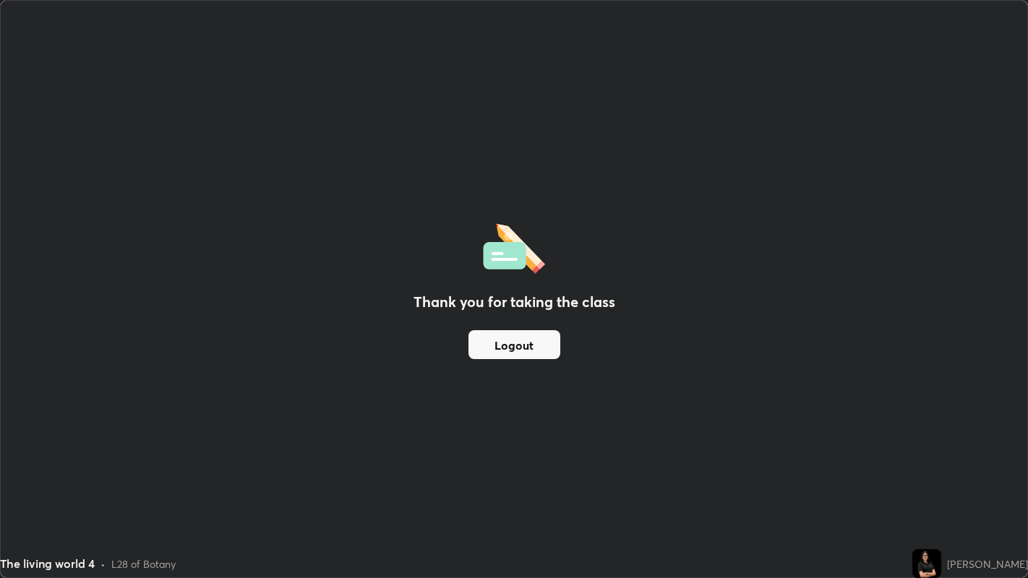
click at [551, 346] on button "Logout" at bounding box center [514, 344] width 92 height 29
